Goal: Information Seeking & Learning: Learn about a topic

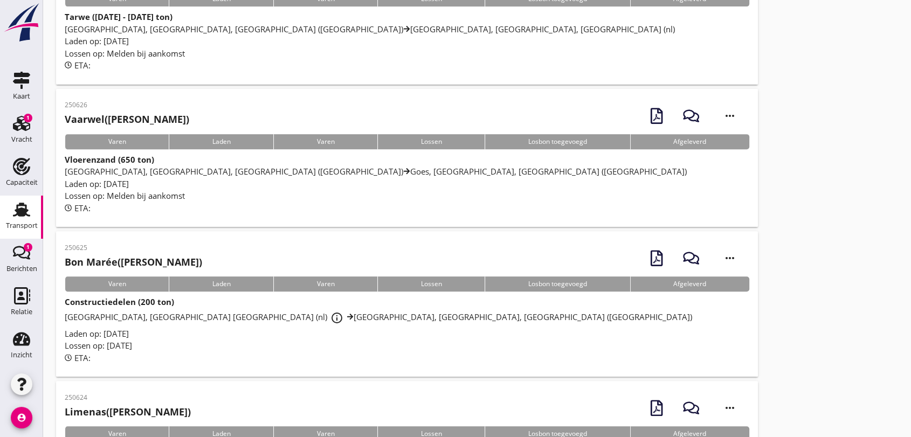
scroll to position [479, 0]
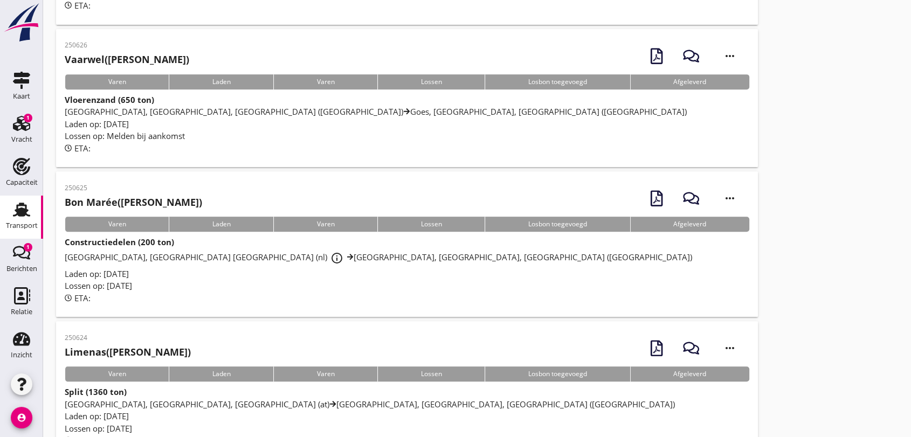
click at [312, 260] on span "[GEOGRAPHIC_DATA], [GEOGRAPHIC_DATA] [GEOGRAPHIC_DATA] (nl) info_outline [GEOGR…" at bounding box center [378, 257] width 627 height 11
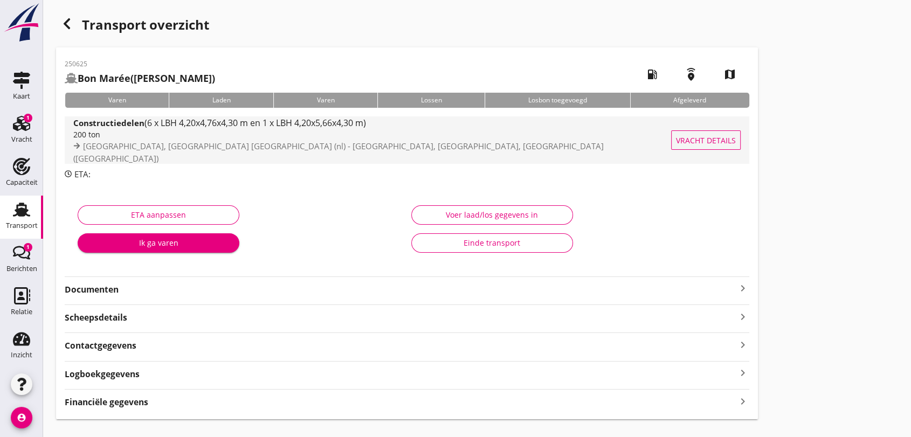
click at [247, 129] on span "(6 x LBH 4,20x4,76x4,30 m en 1 x LBH 4,20x5,66x4,30 m)" at bounding box center [255, 123] width 222 height 12
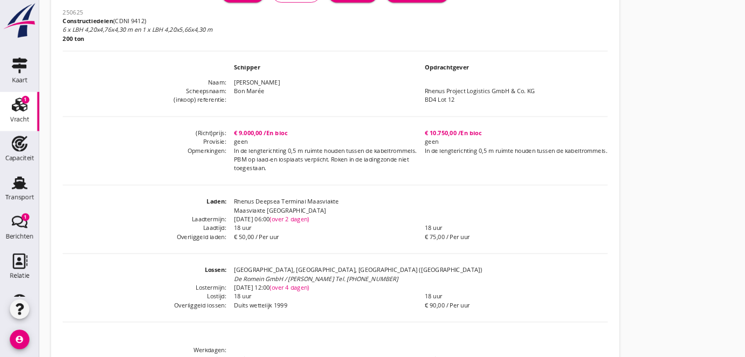
scroll to position [240, 0]
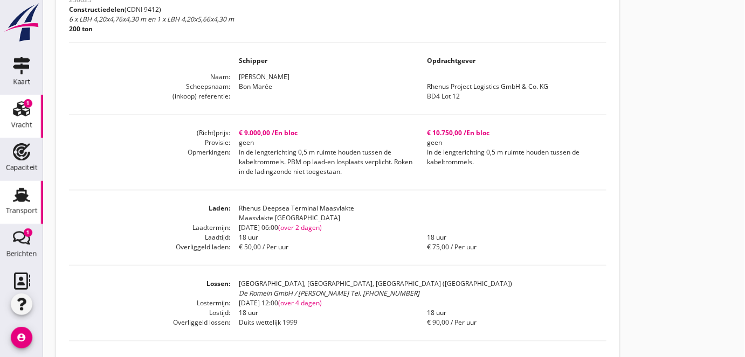
click at [18, 201] on use at bounding box center [21, 195] width 17 height 14
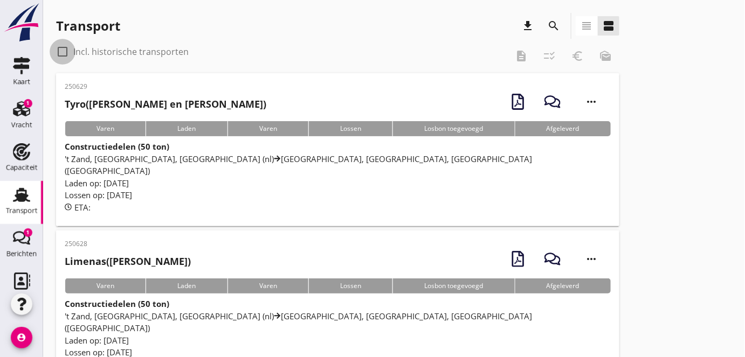
click at [60, 51] on div at bounding box center [62, 52] width 18 height 18
checkbox input "true"
click at [554, 23] on icon "search" at bounding box center [553, 25] width 13 height 13
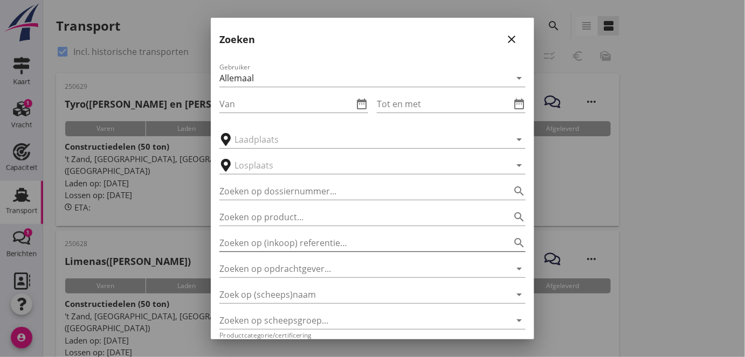
scroll to position [49, 0]
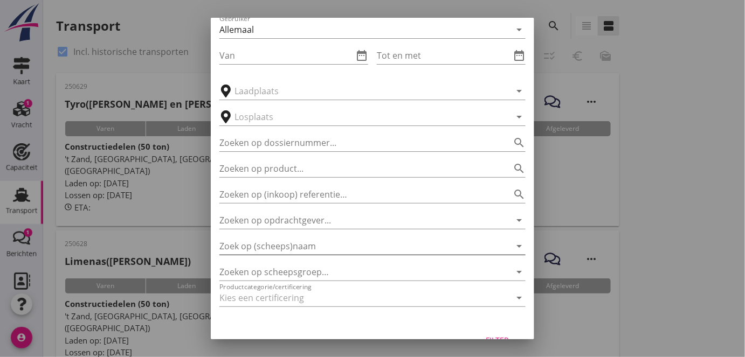
click at [332, 249] on input "Zoek op (scheeps)naam" at bounding box center [357, 246] width 276 height 17
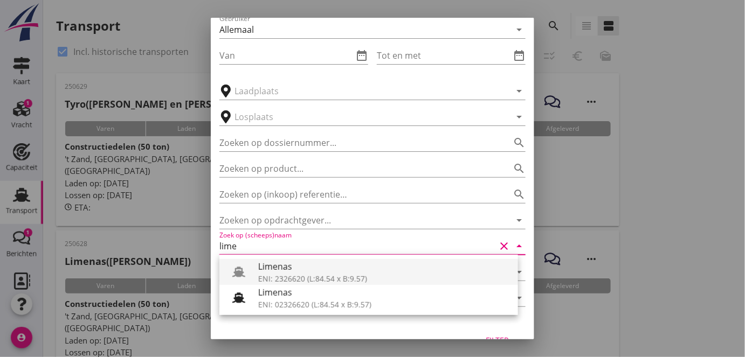
click at [331, 276] on div "ENI: 2326620 (L:84.54 x B:9.57)" at bounding box center [383, 278] width 251 height 11
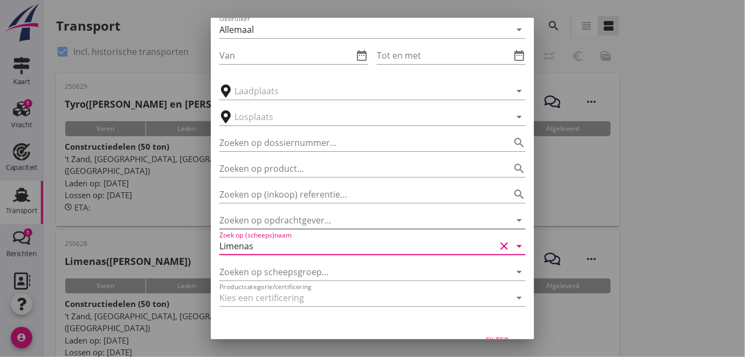
type input "Limenas"
click at [309, 217] on input "Zoeken op opdrachtgever..." at bounding box center [357, 220] width 276 height 17
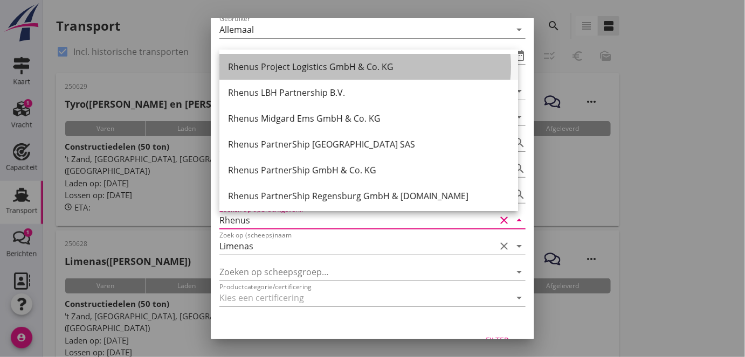
click at [349, 66] on div "Rhenus Project Logistics GmbH & Co. KG" at bounding box center [368, 66] width 281 height 13
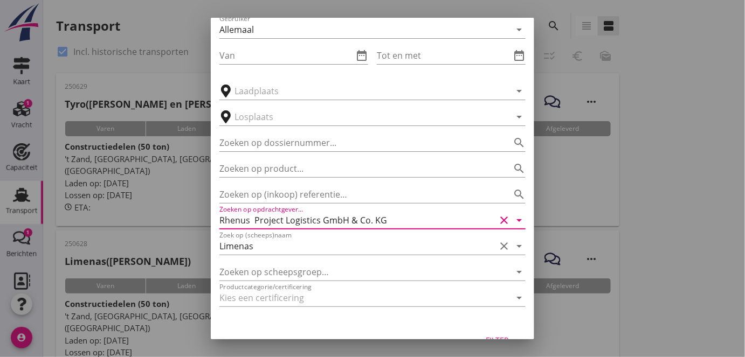
scroll to position [72, 0]
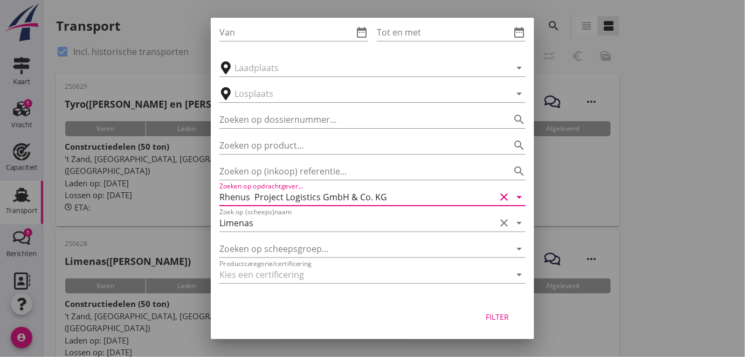
type input "Rhenus Project Logistics GmbH & Co. KG"
click at [486, 316] on div "Filter" at bounding box center [497, 317] width 30 height 11
type input "Limenas"
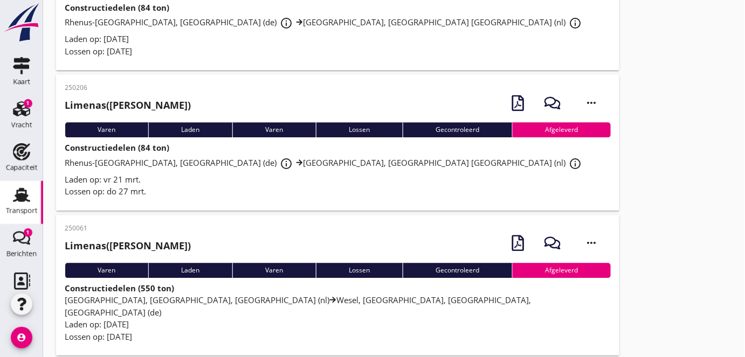
scroll to position [784, 0]
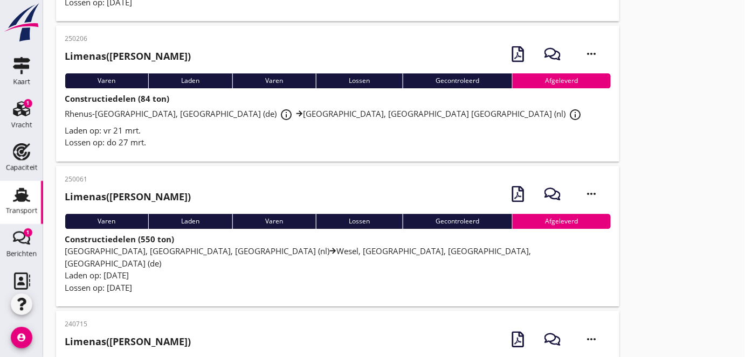
click at [272, 246] on span "[GEOGRAPHIC_DATA], [GEOGRAPHIC_DATA], [GEOGRAPHIC_DATA] (nl) [GEOGRAPHIC_DATA],…" at bounding box center [298, 257] width 466 height 23
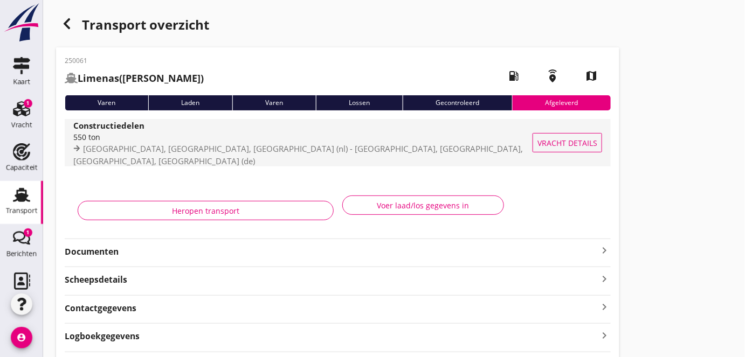
click at [271, 154] on span "[GEOGRAPHIC_DATA], [GEOGRAPHIC_DATA], [GEOGRAPHIC_DATA] (nl) - [GEOGRAPHIC_DATA…" at bounding box center [297, 154] width 449 height 23
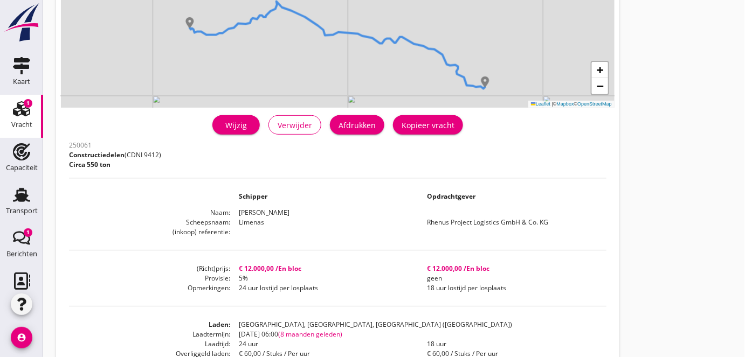
scroll to position [192, 0]
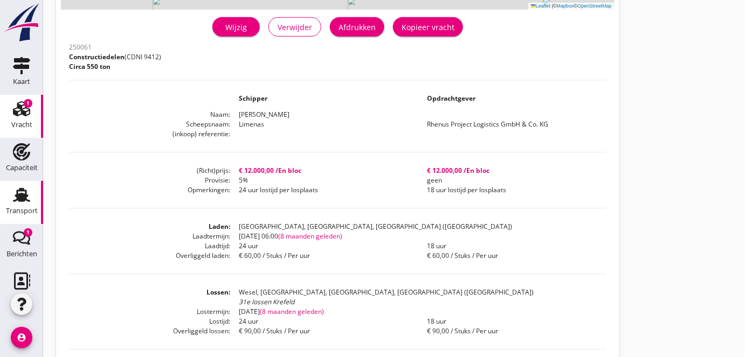
click at [15, 195] on use at bounding box center [21, 195] width 17 height 14
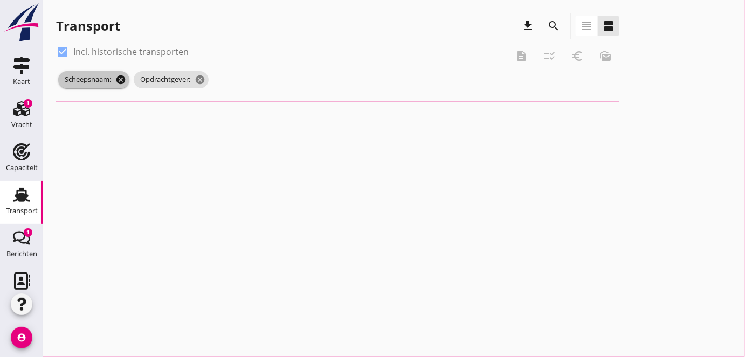
click at [121, 78] on icon "cancel" at bounding box center [120, 79] width 11 height 11
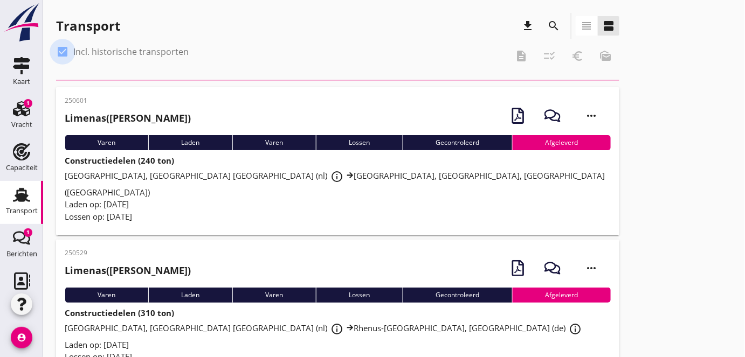
drag, startPoint x: 59, startPoint y: 49, endPoint x: 75, endPoint y: 52, distance: 16.9
click at [59, 49] on div at bounding box center [62, 52] width 18 height 18
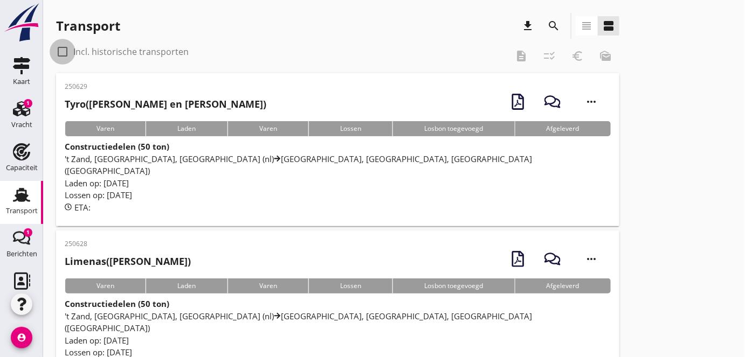
click at [61, 53] on div at bounding box center [62, 52] width 18 height 18
checkbox input "true"
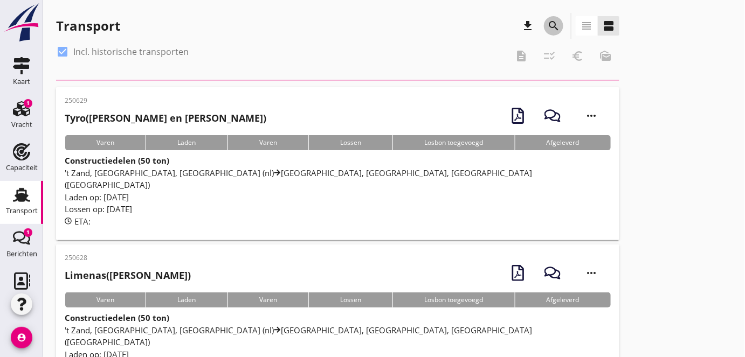
click at [554, 25] on icon "search" at bounding box center [553, 25] width 13 height 13
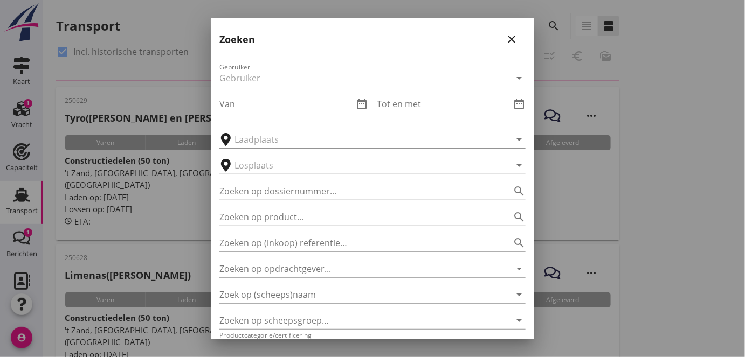
scroll to position [49, 0]
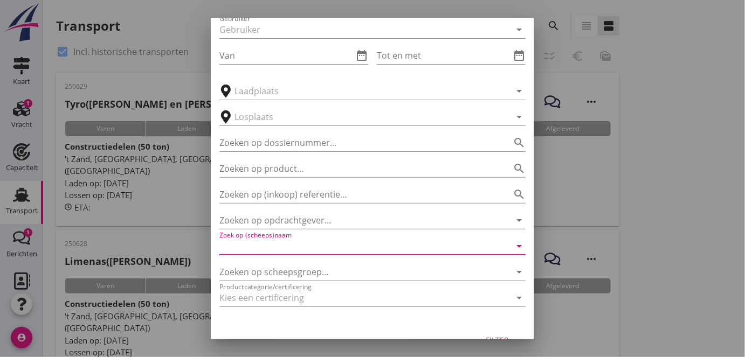
click at [332, 249] on input "Zoek op (scheeps)naam" at bounding box center [357, 246] width 276 height 17
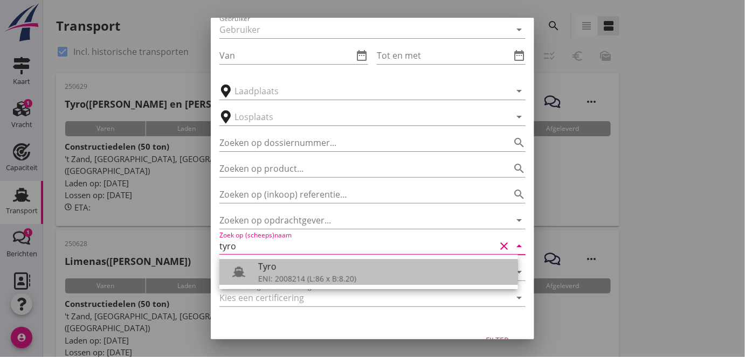
click at [310, 278] on div "ENI: 2008214 (L:86 x B:8.20)" at bounding box center [383, 278] width 251 height 11
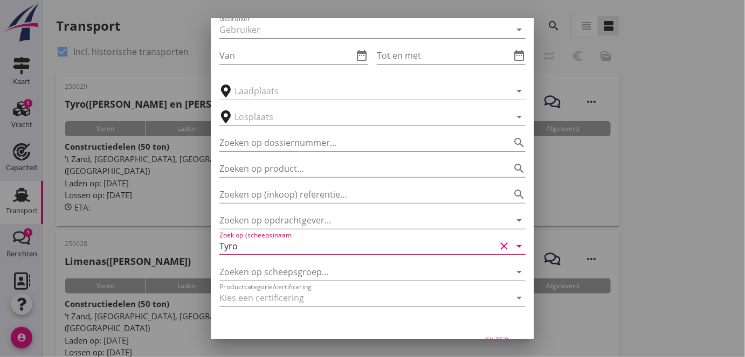
scroll to position [72, 0]
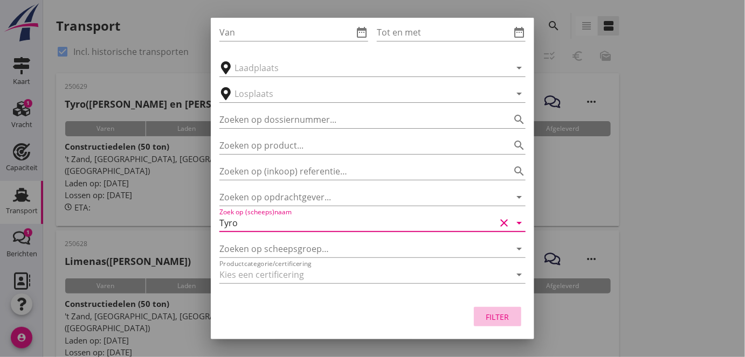
click at [495, 318] on div "Filter" at bounding box center [497, 317] width 30 height 11
type input "Tyro"
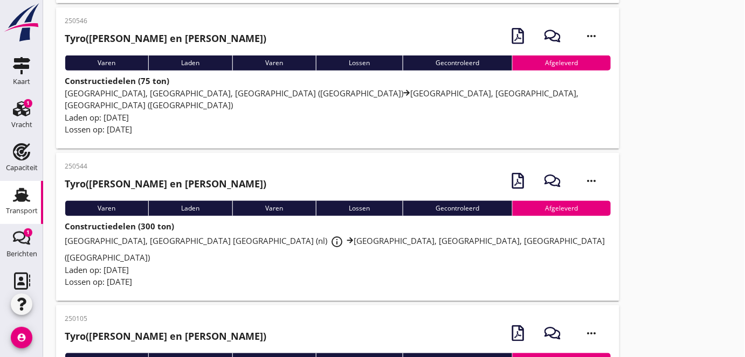
scroll to position [147, 0]
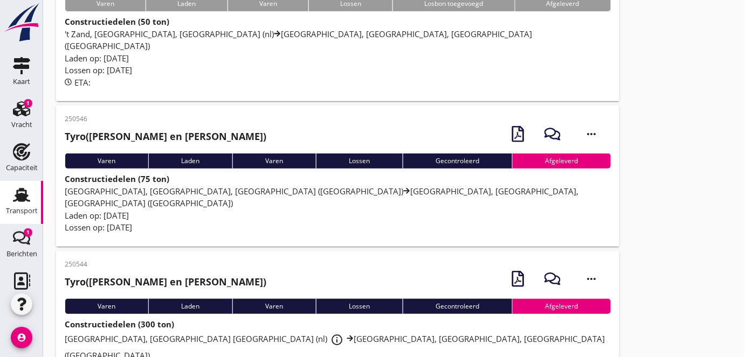
click at [273, 186] on span "[GEOGRAPHIC_DATA], [GEOGRAPHIC_DATA], [GEOGRAPHIC_DATA] (de) [GEOGRAPHIC_DATA],…" at bounding box center [322, 197] width 514 height 23
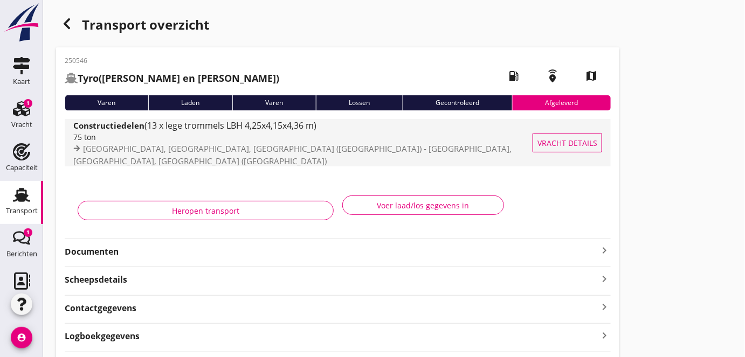
click at [230, 131] on span "(13 x lege trommels LBH 4,25x4,15x4,36 m)" at bounding box center [230, 126] width 172 height 12
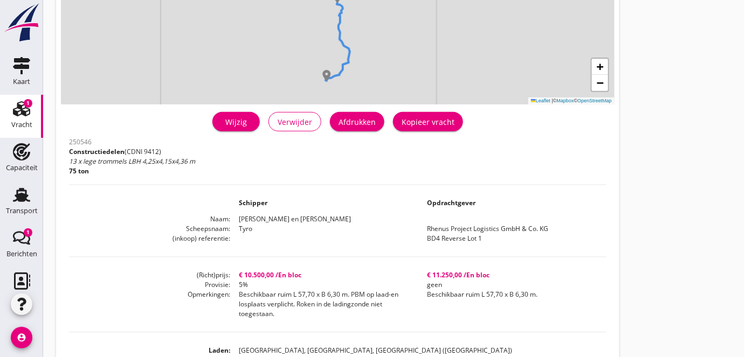
scroll to position [196, 0]
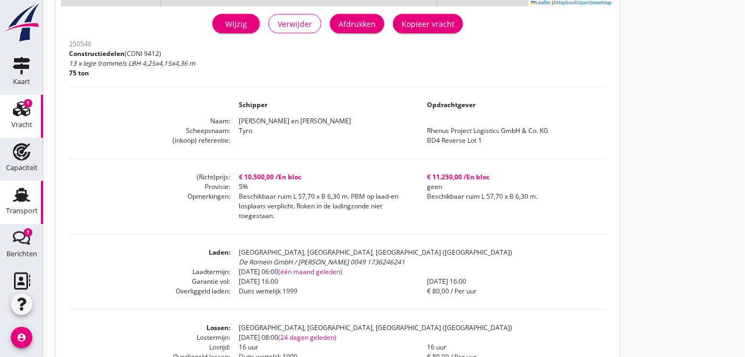
click at [13, 198] on use at bounding box center [21, 195] width 17 height 14
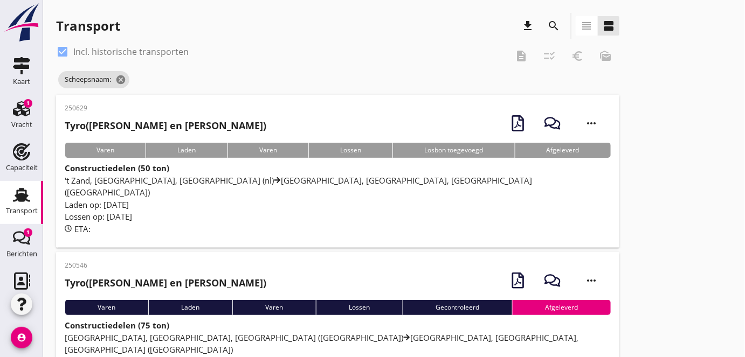
drag, startPoint x: 61, startPoint y: 53, endPoint x: 92, endPoint y: 72, distance: 36.0
click at [60, 53] on div at bounding box center [62, 52] width 18 height 18
checkbox input "false"
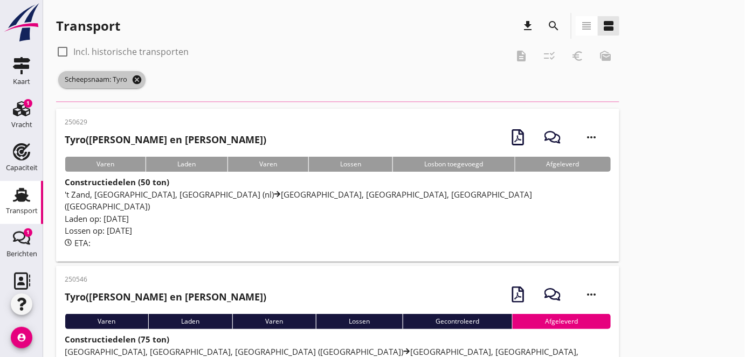
click at [136, 78] on icon "cancel" at bounding box center [136, 79] width 11 height 11
